Goal: Task Accomplishment & Management: Use online tool/utility

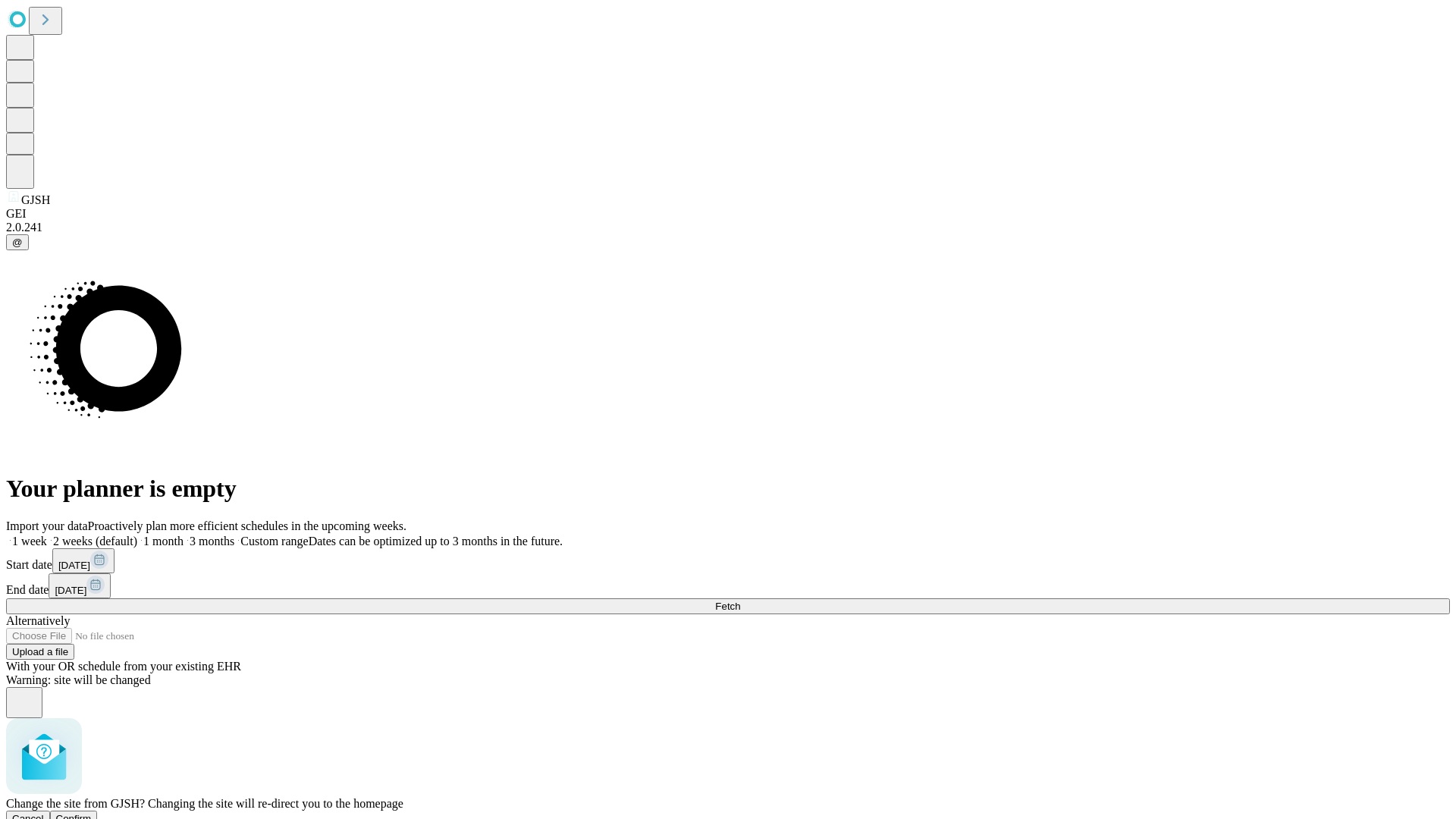
click at [92, 813] on span "Confirm" at bounding box center [74, 819] width 36 height 12
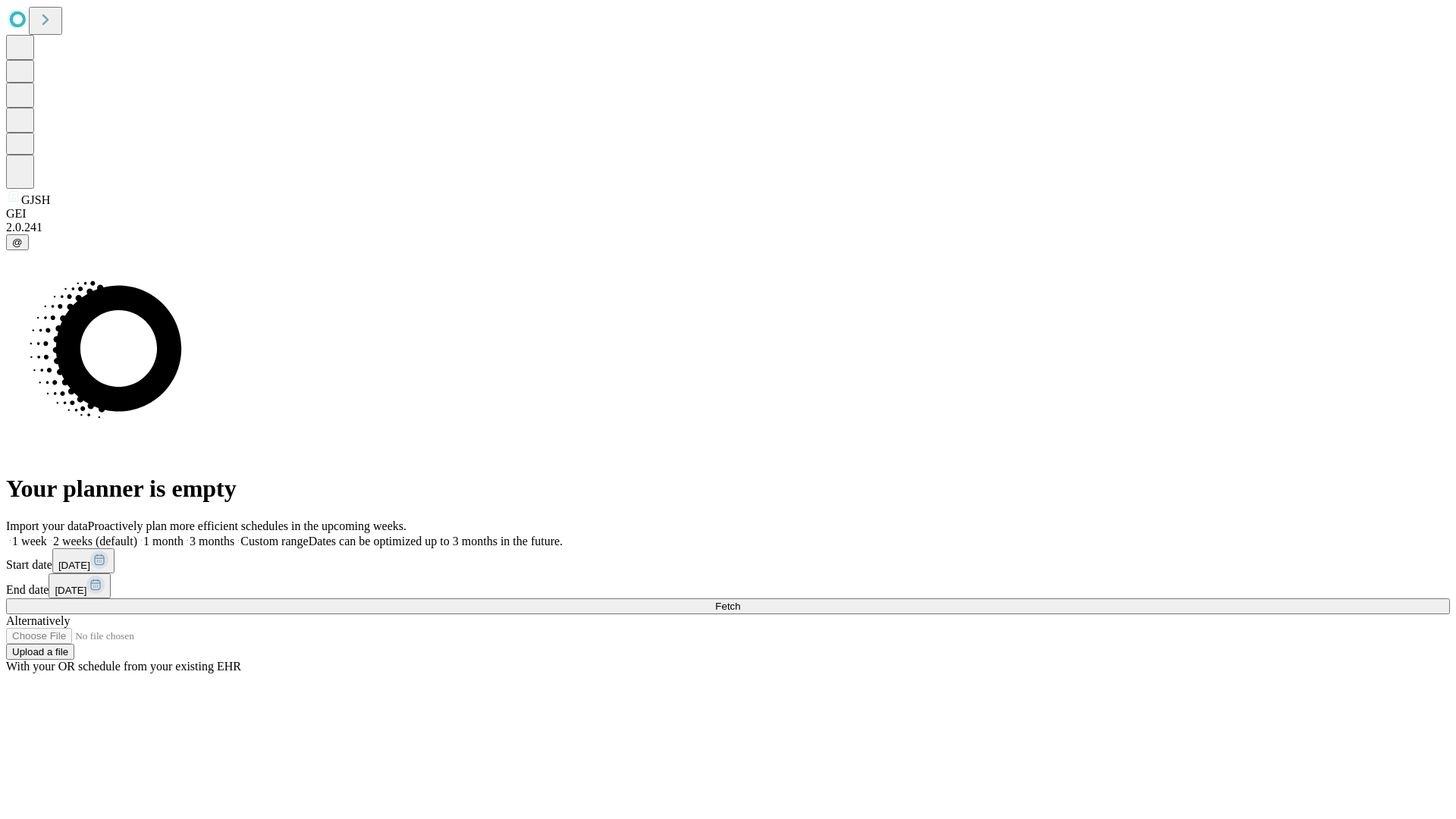
click at [47, 535] on label "1 week" at bounding box center [26, 541] width 41 height 13
click at [740, 601] on span "Fetch" at bounding box center [727, 607] width 25 height 12
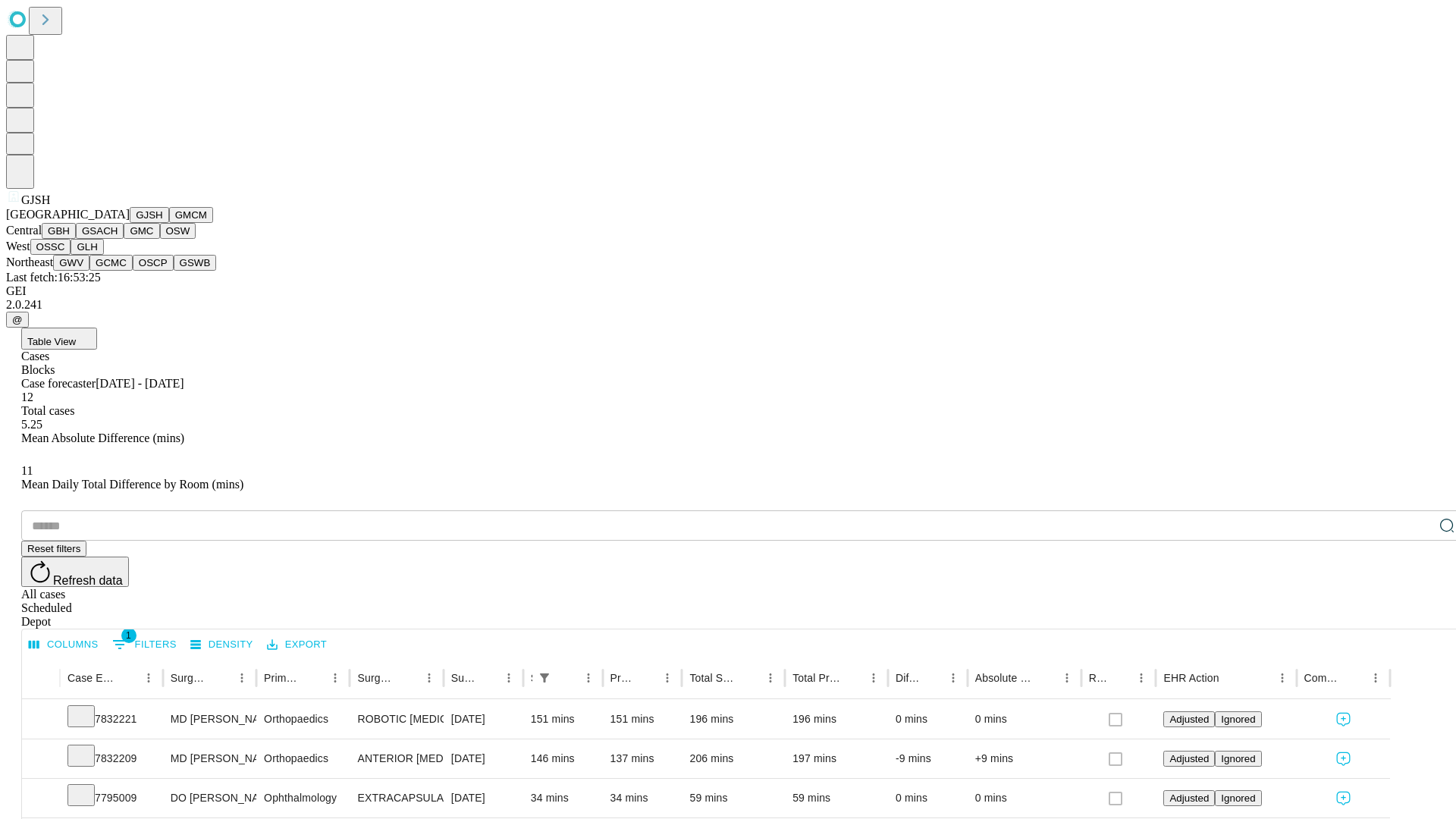
click at [169, 223] on button "GMCM" at bounding box center [191, 215] width 44 height 16
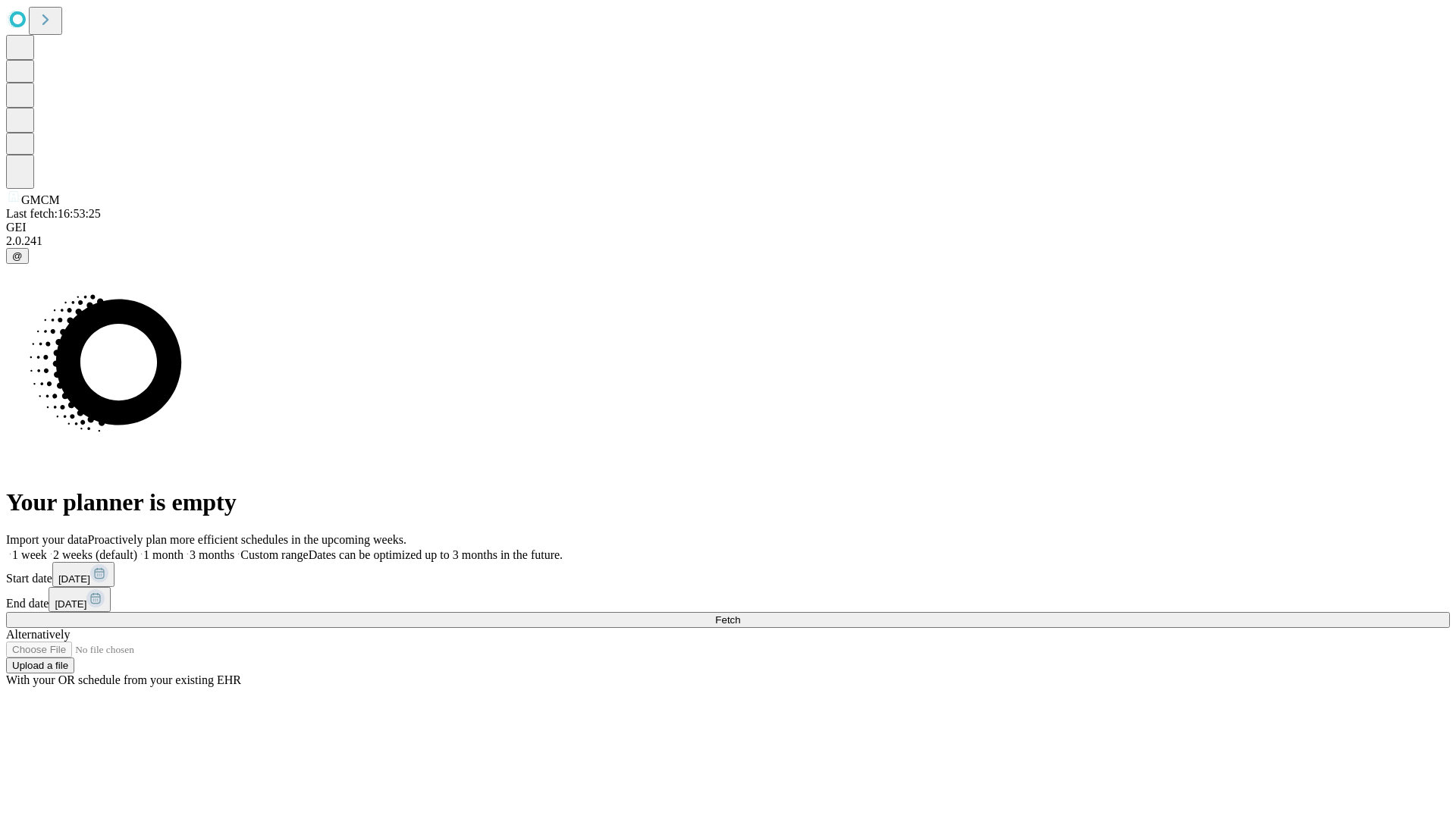
click at [47, 548] on label "1 week" at bounding box center [26, 555] width 41 height 13
click at [740, 614] on span "Fetch" at bounding box center [727, 620] width 25 height 12
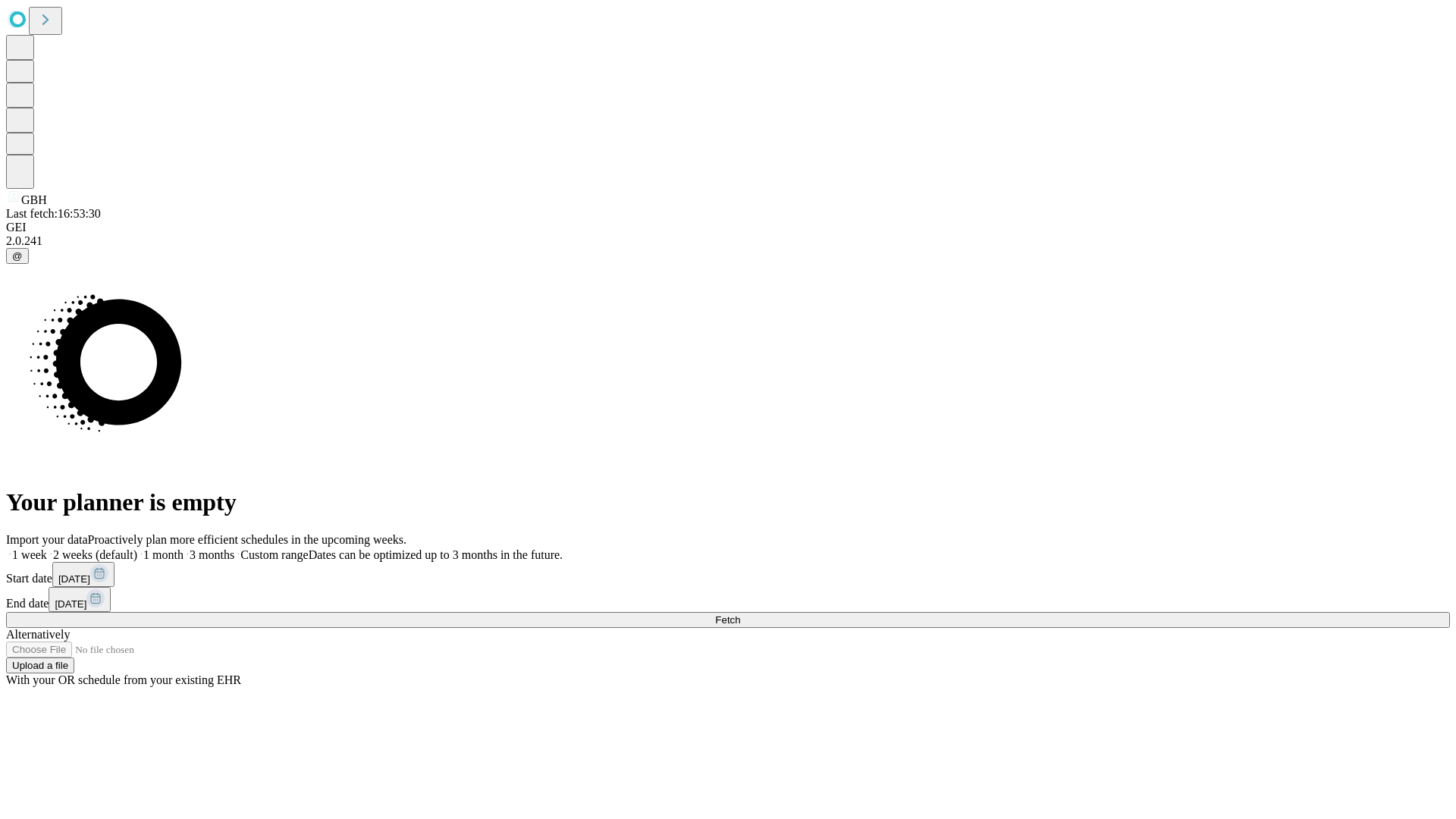
click at [740, 614] on span "Fetch" at bounding box center [727, 620] width 25 height 12
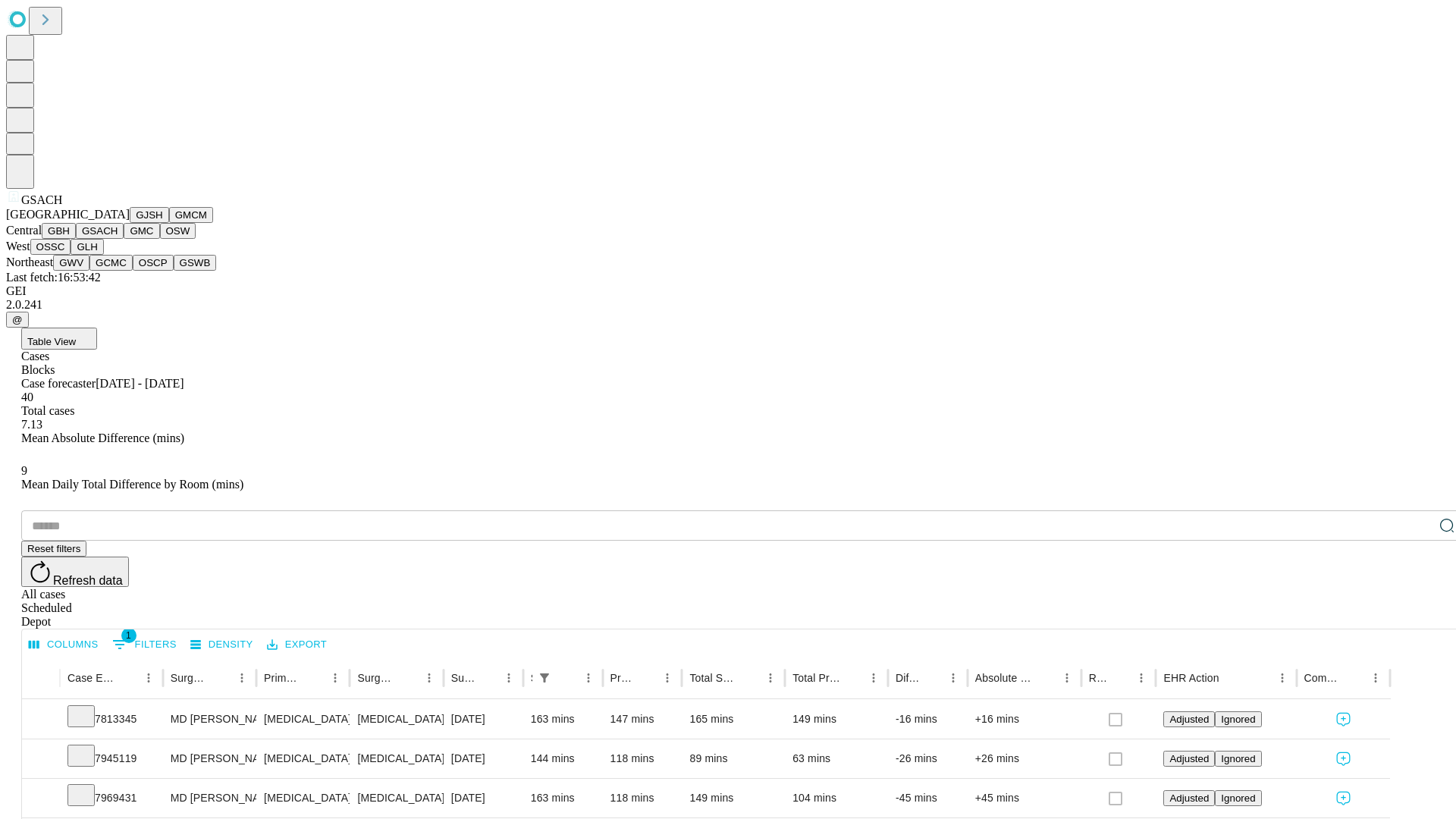
click at [124, 239] on button "GMC" at bounding box center [141, 231] width 36 height 16
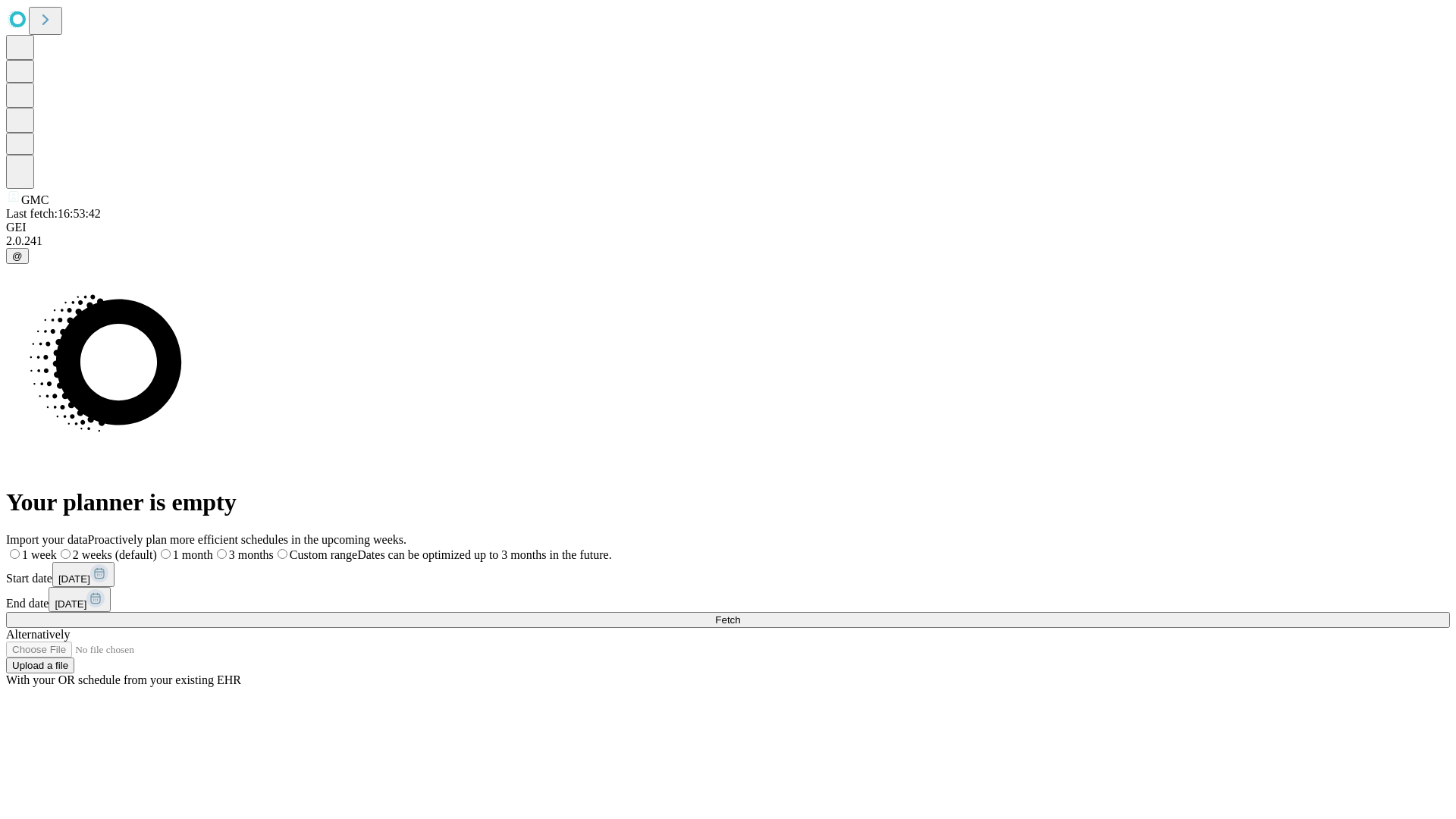
click at [57, 548] on label "1 week" at bounding box center [31, 555] width 50 height 13
click at [740, 614] on span "Fetch" at bounding box center [727, 620] width 25 height 12
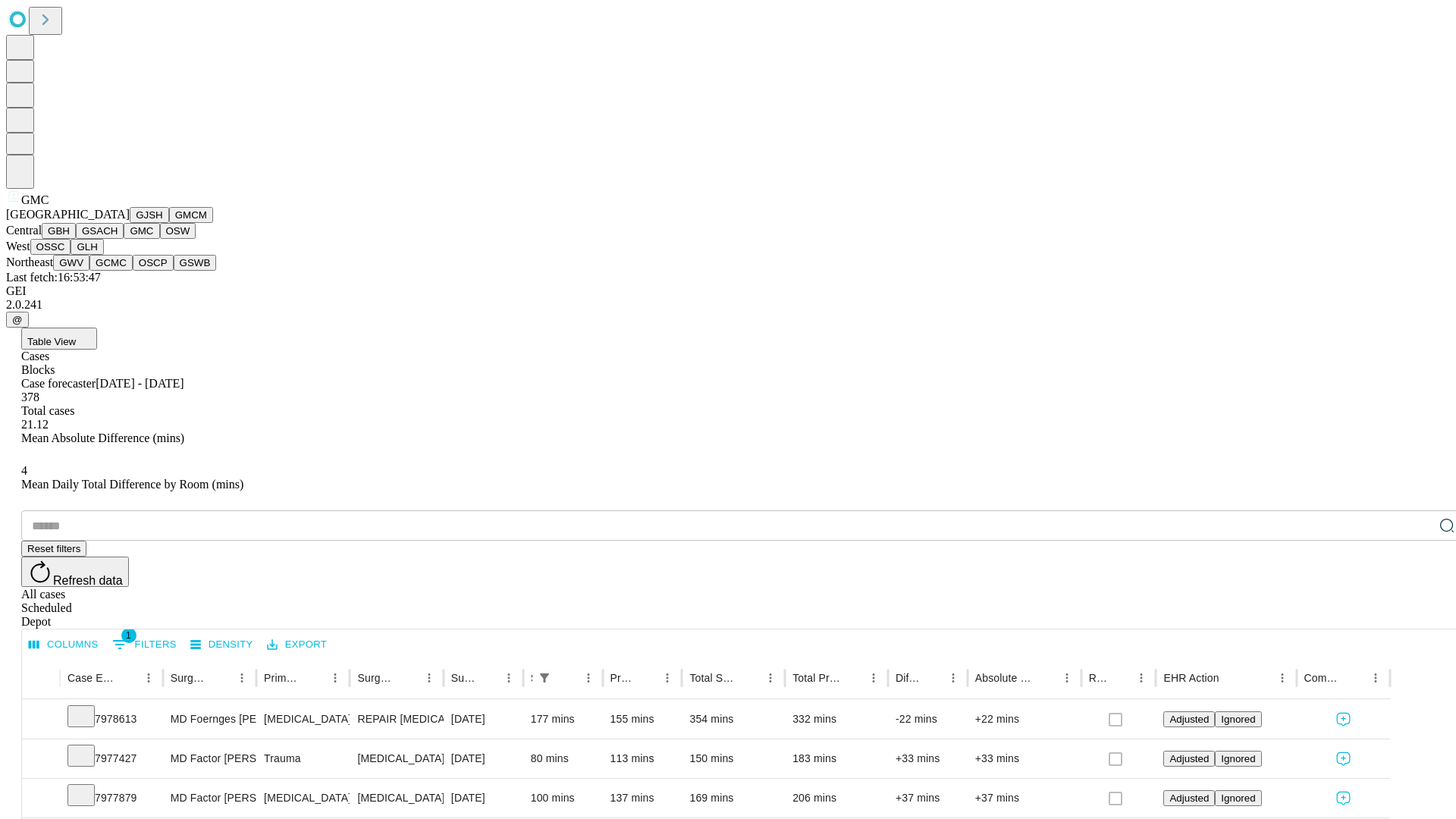
click at [160, 239] on button "OSW" at bounding box center [178, 231] width 36 height 16
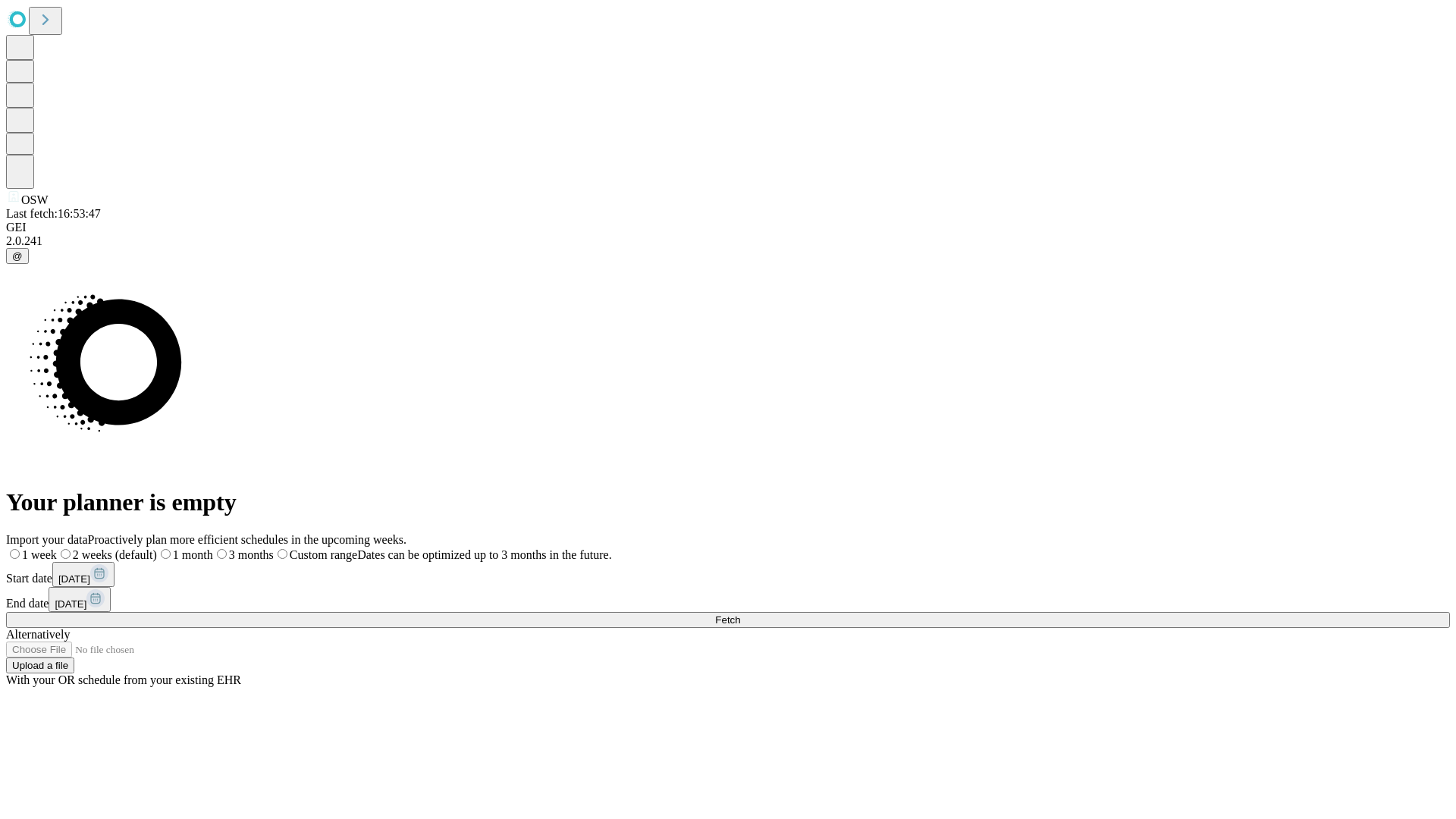
click at [57, 548] on label "1 week" at bounding box center [31, 555] width 50 height 13
click at [740, 614] on span "Fetch" at bounding box center [727, 620] width 25 height 12
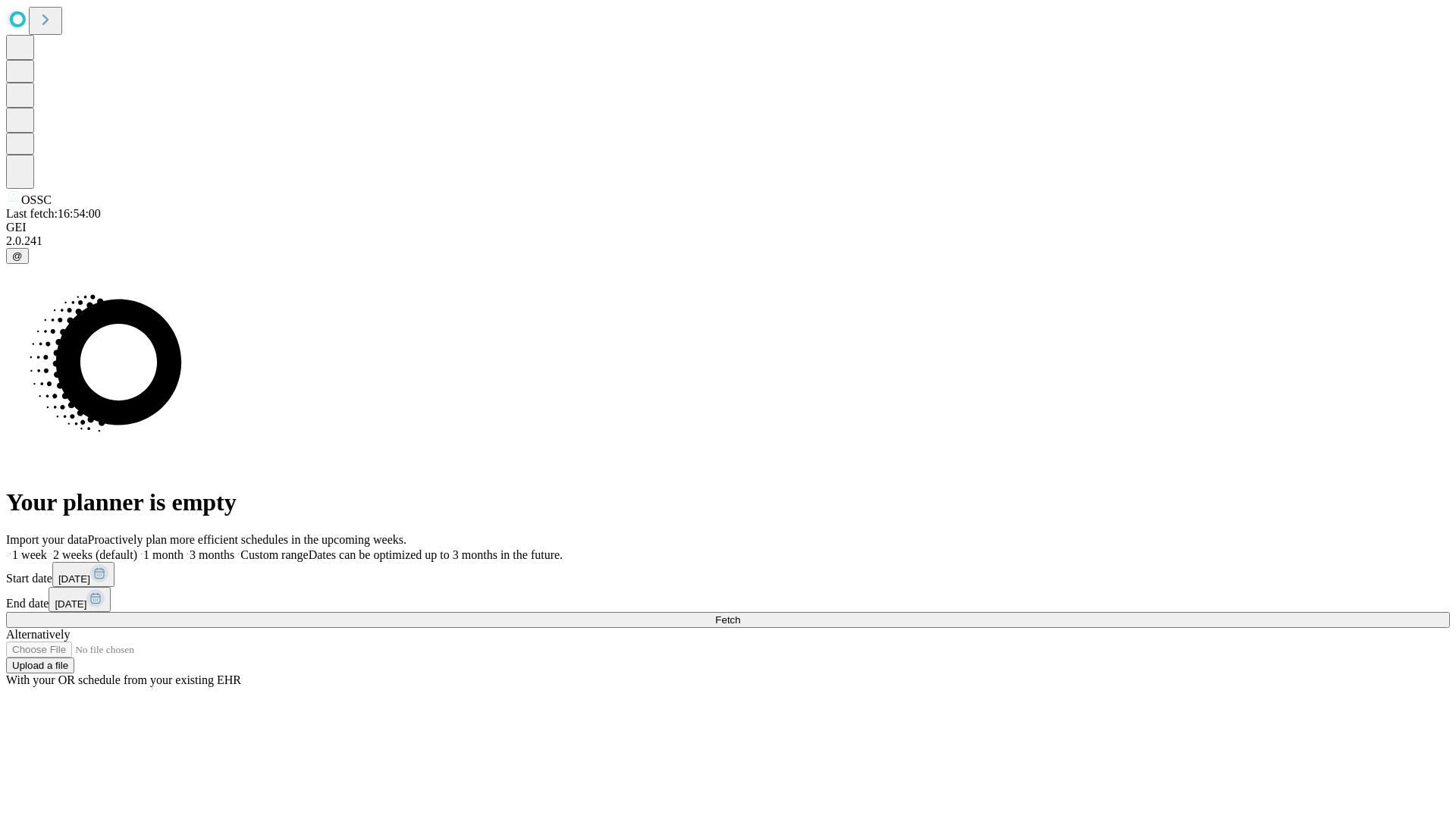
click at [47, 548] on label "1 week" at bounding box center [26, 555] width 41 height 13
click at [740, 614] on span "Fetch" at bounding box center [727, 620] width 25 height 12
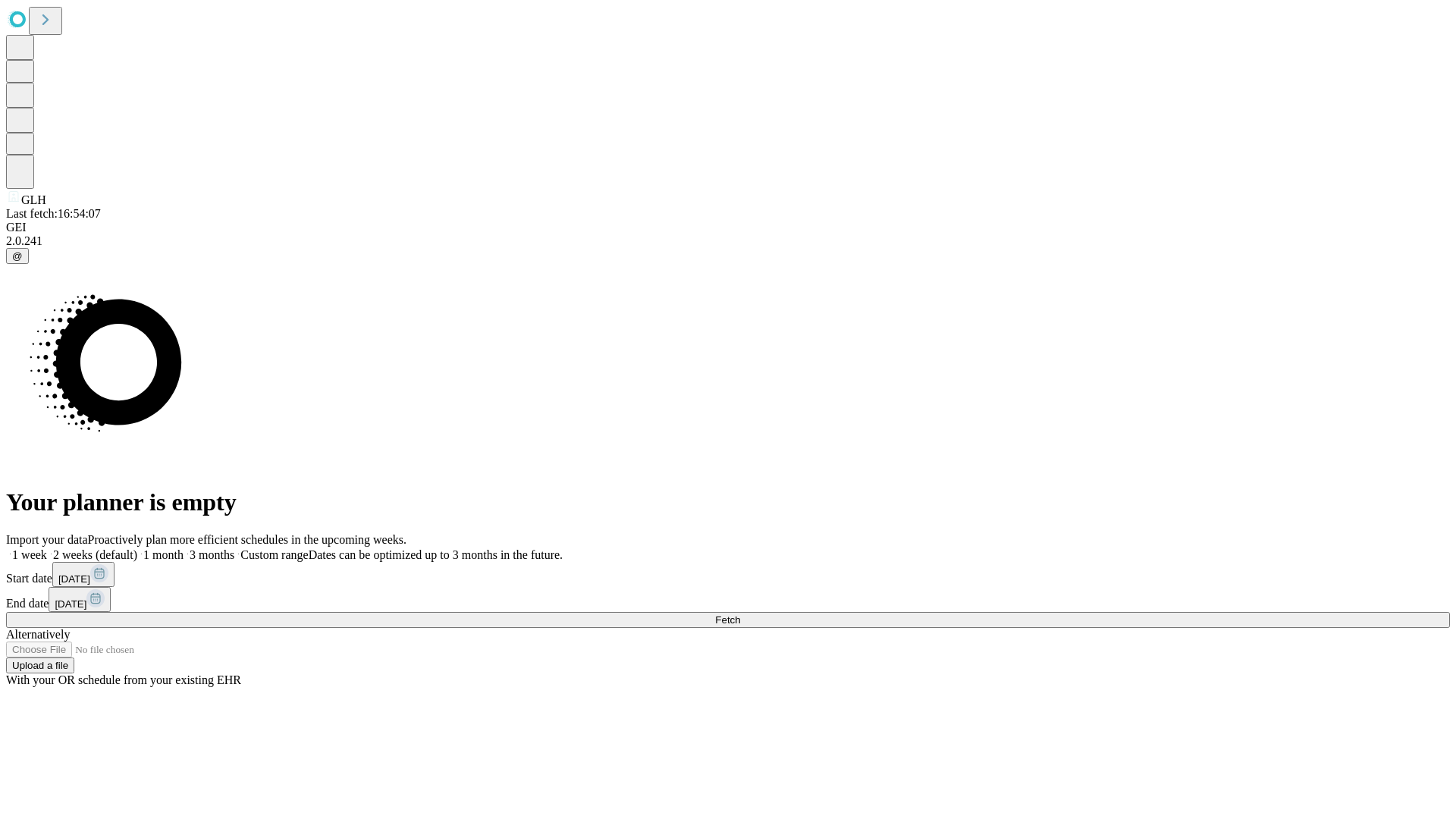
click at [740, 614] on span "Fetch" at bounding box center [727, 620] width 25 height 12
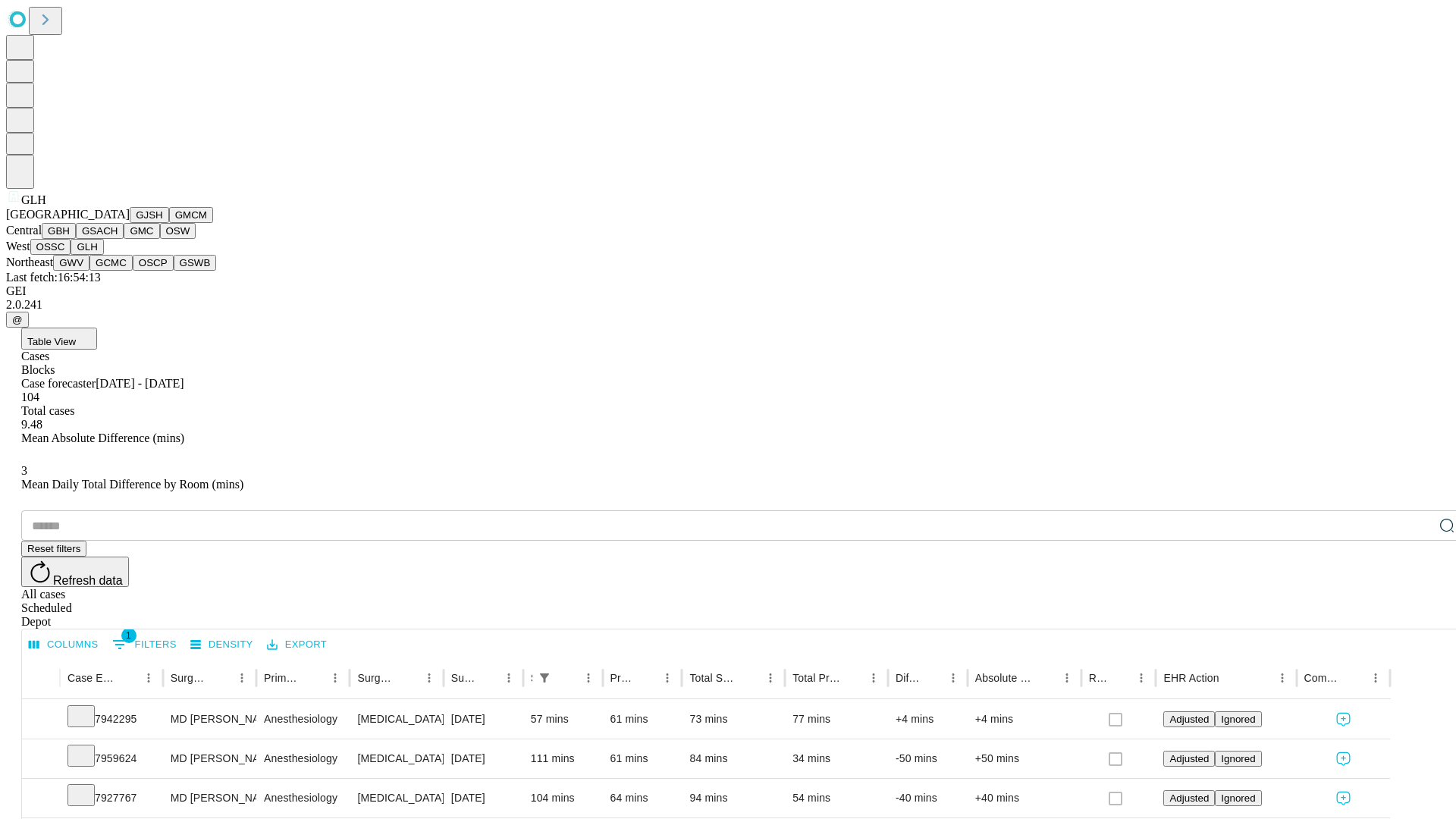
click at [89, 271] on button "GWV" at bounding box center [71, 262] width 36 height 16
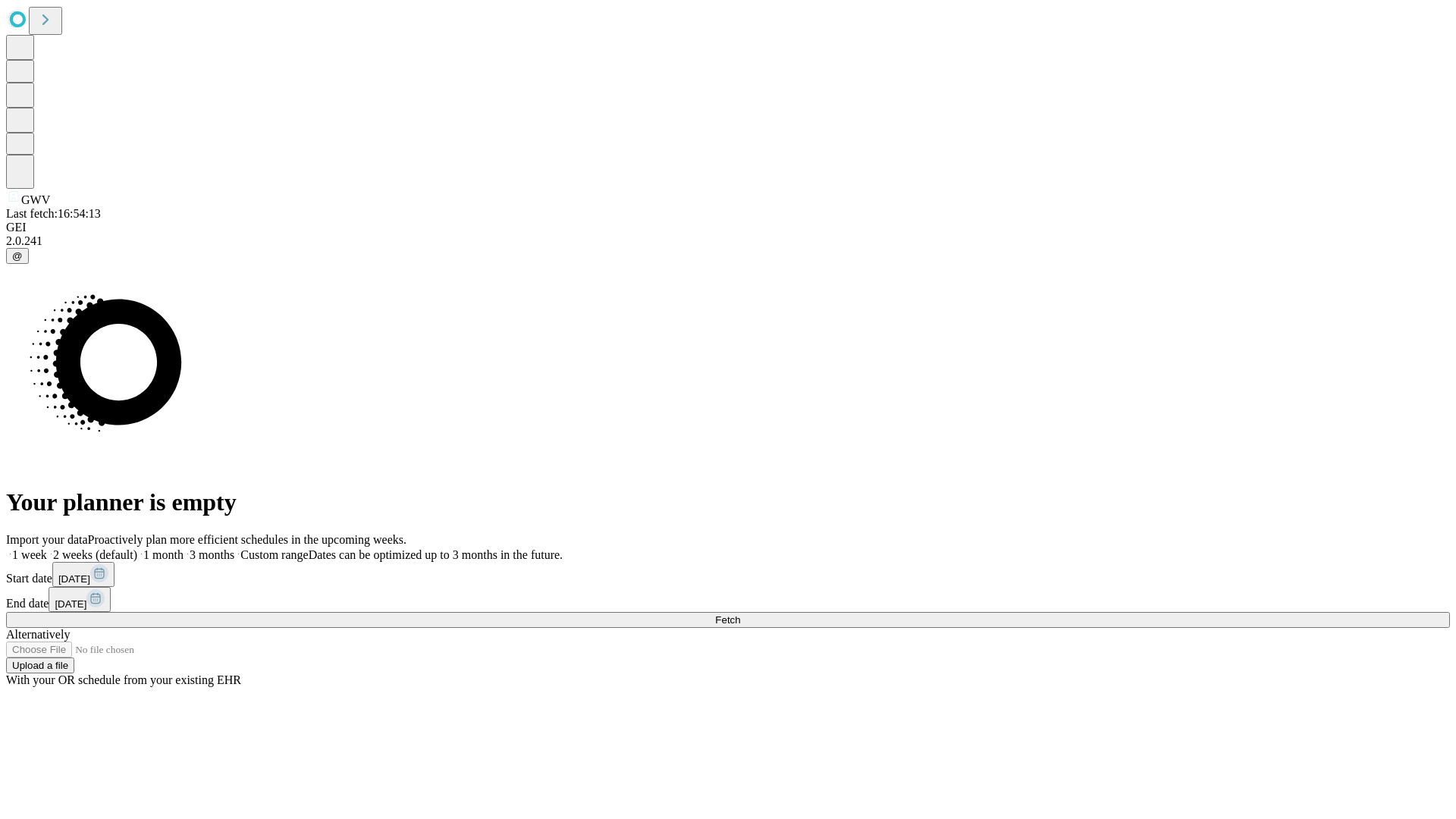
click at [47, 548] on label "1 week" at bounding box center [26, 555] width 41 height 13
click at [740, 614] on span "Fetch" at bounding box center [727, 620] width 25 height 12
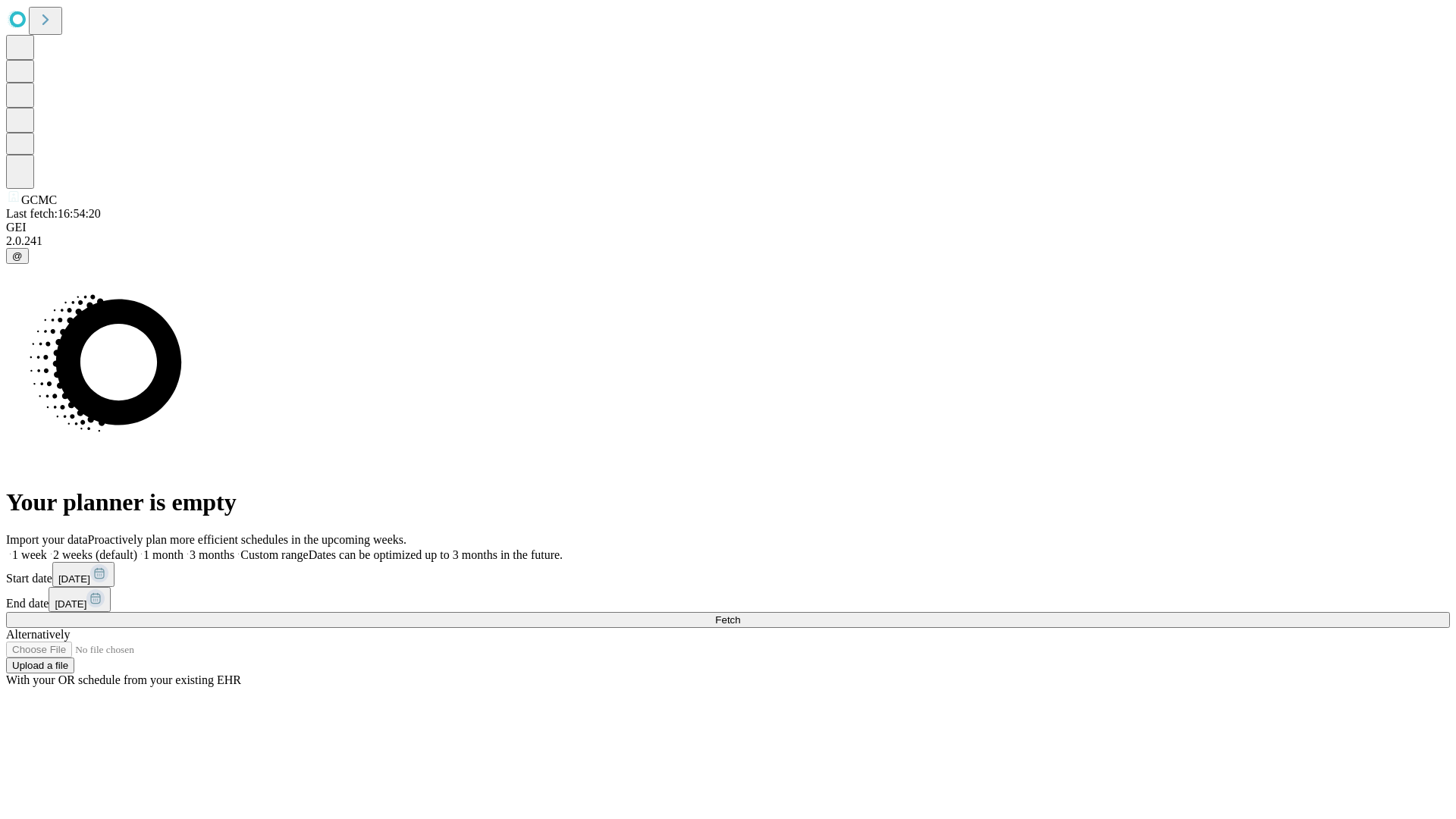
click at [47, 548] on label "1 week" at bounding box center [26, 555] width 41 height 13
click at [740, 614] on span "Fetch" at bounding box center [727, 620] width 25 height 12
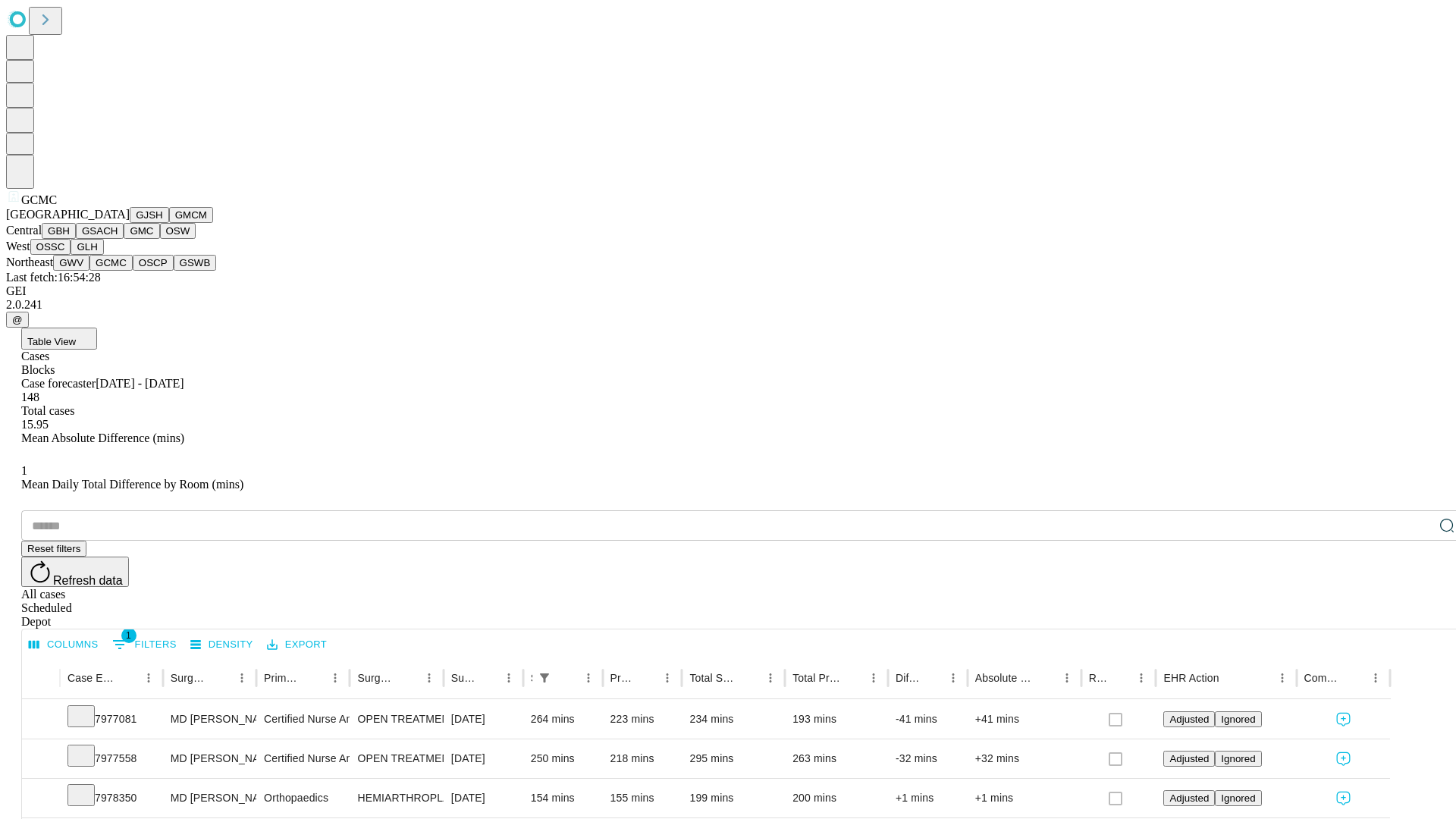
click at [133, 271] on button "OSCP" at bounding box center [154, 262] width 41 height 16
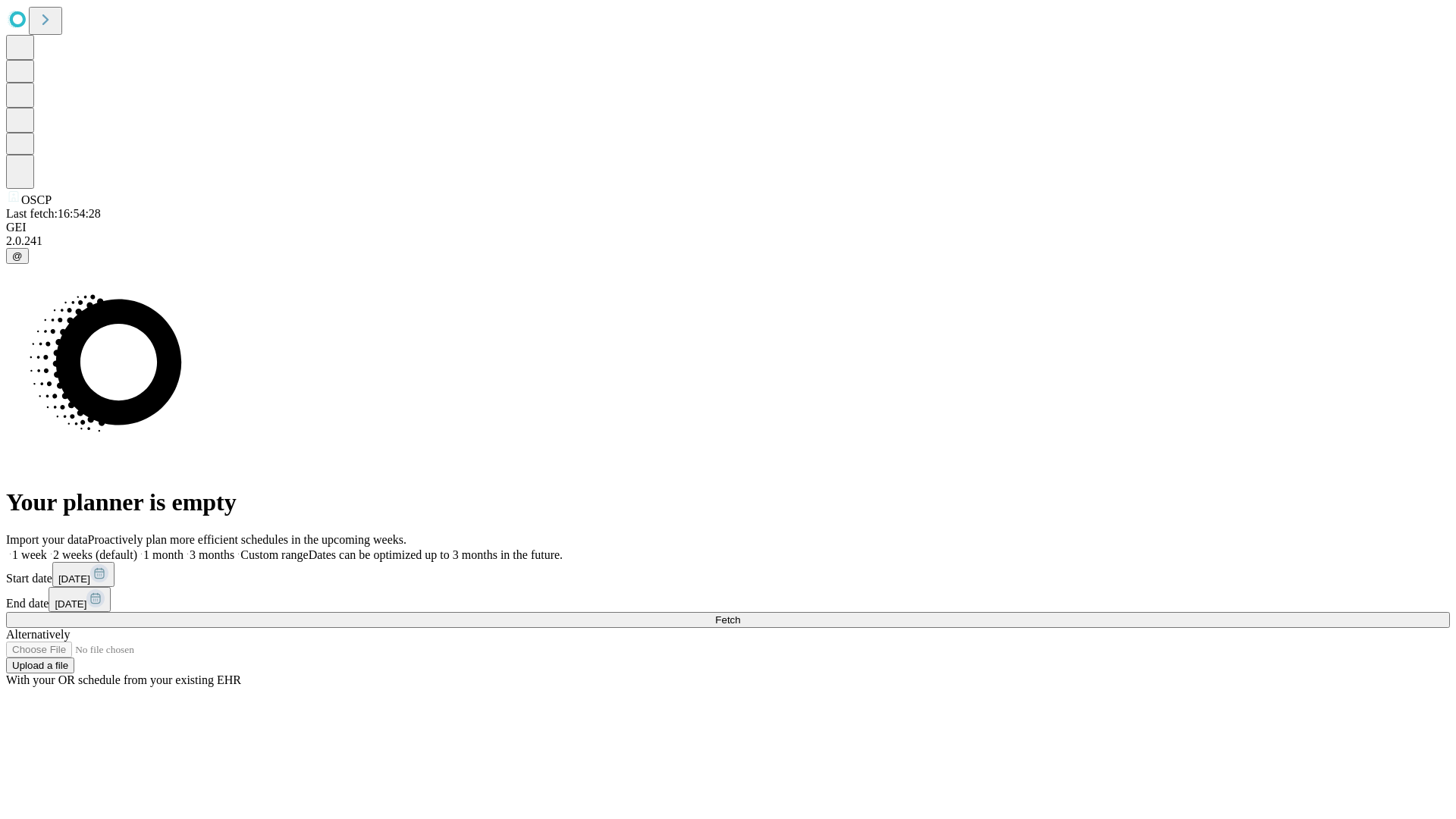
click at [47, 548] on label "1 week" at bounding box center [26, 555] width 41 height 13
click at [740, 614] on span "Fetch" at bounding box center [727, 620] width 25 height 12
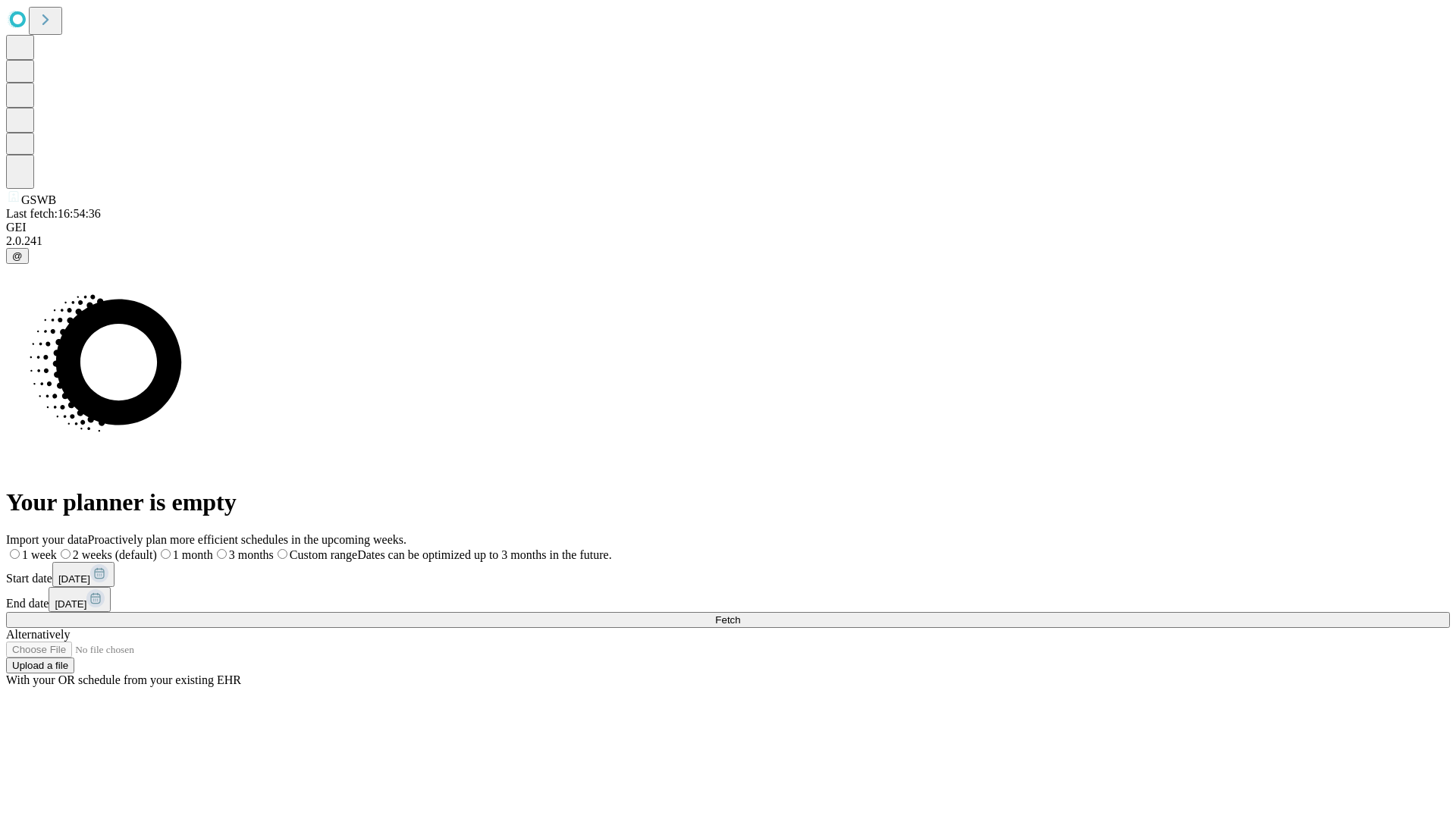
click at [740, 614] on span "Fetch" at bounding box center [727, 620] width 25 height 12
